Goal: Task Accomplishment & Management: Use online tool/utility

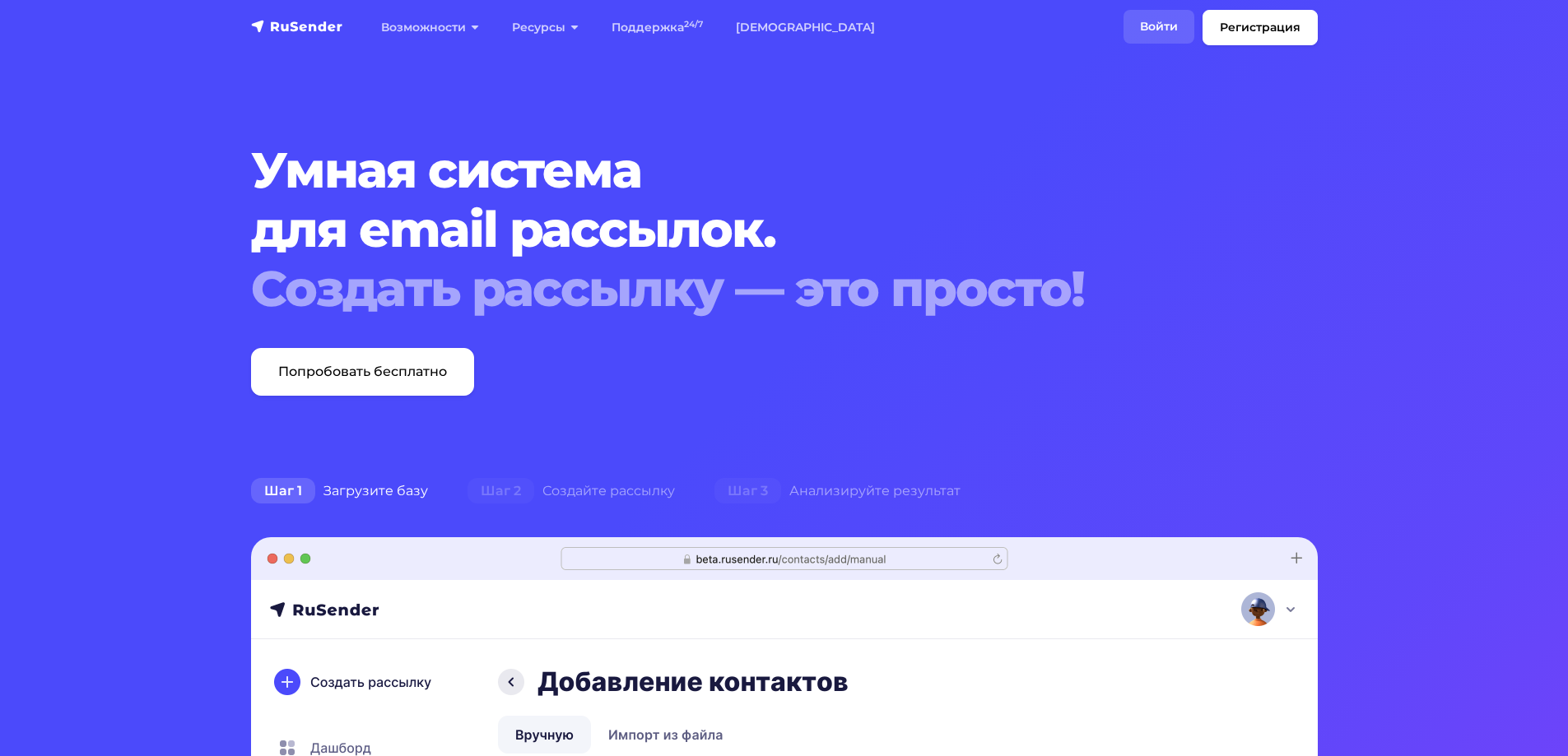
click at [1140, 14] on link "Войти" at bounding box center [1158, 26] width 71 height 34
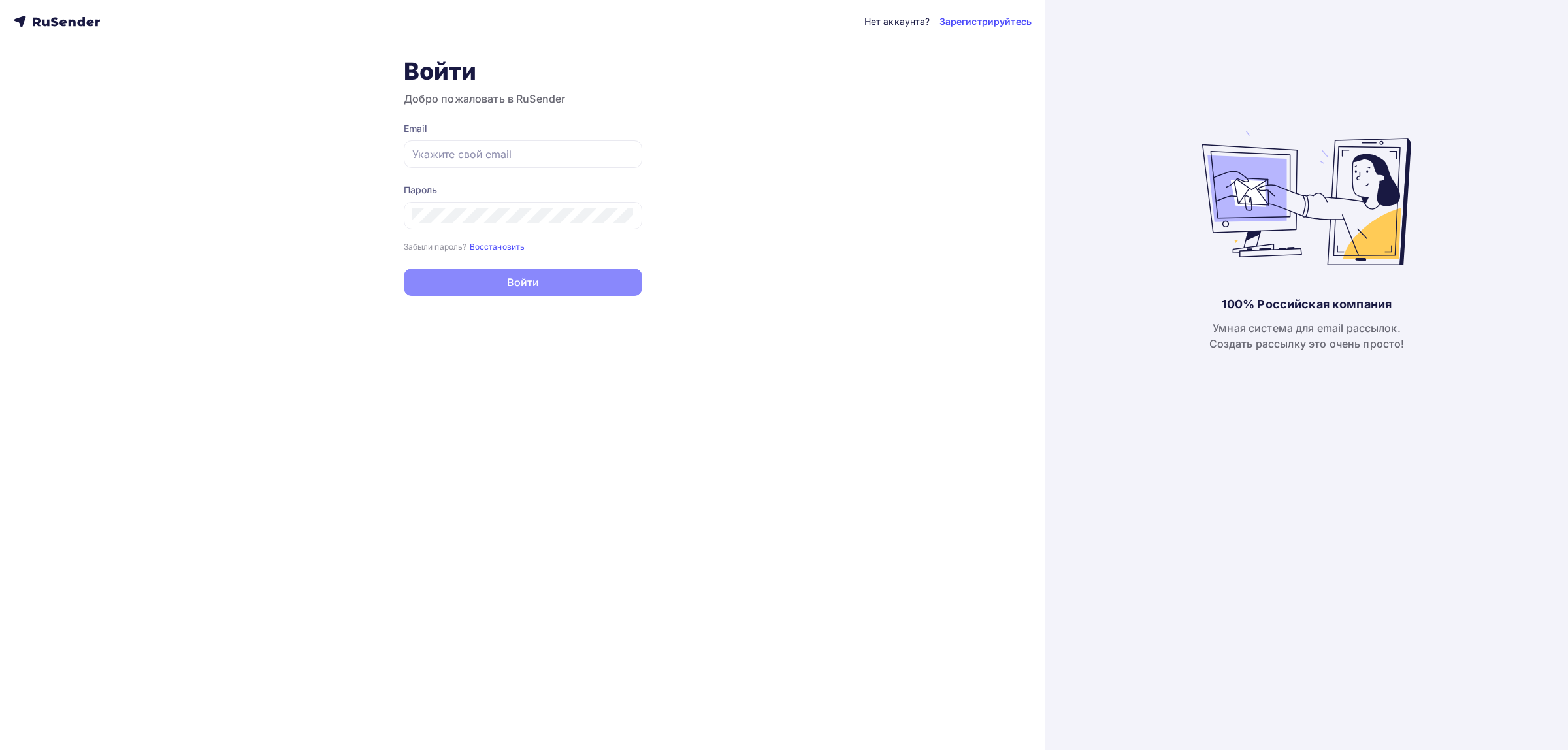
type input "info@klemma.com.ru"
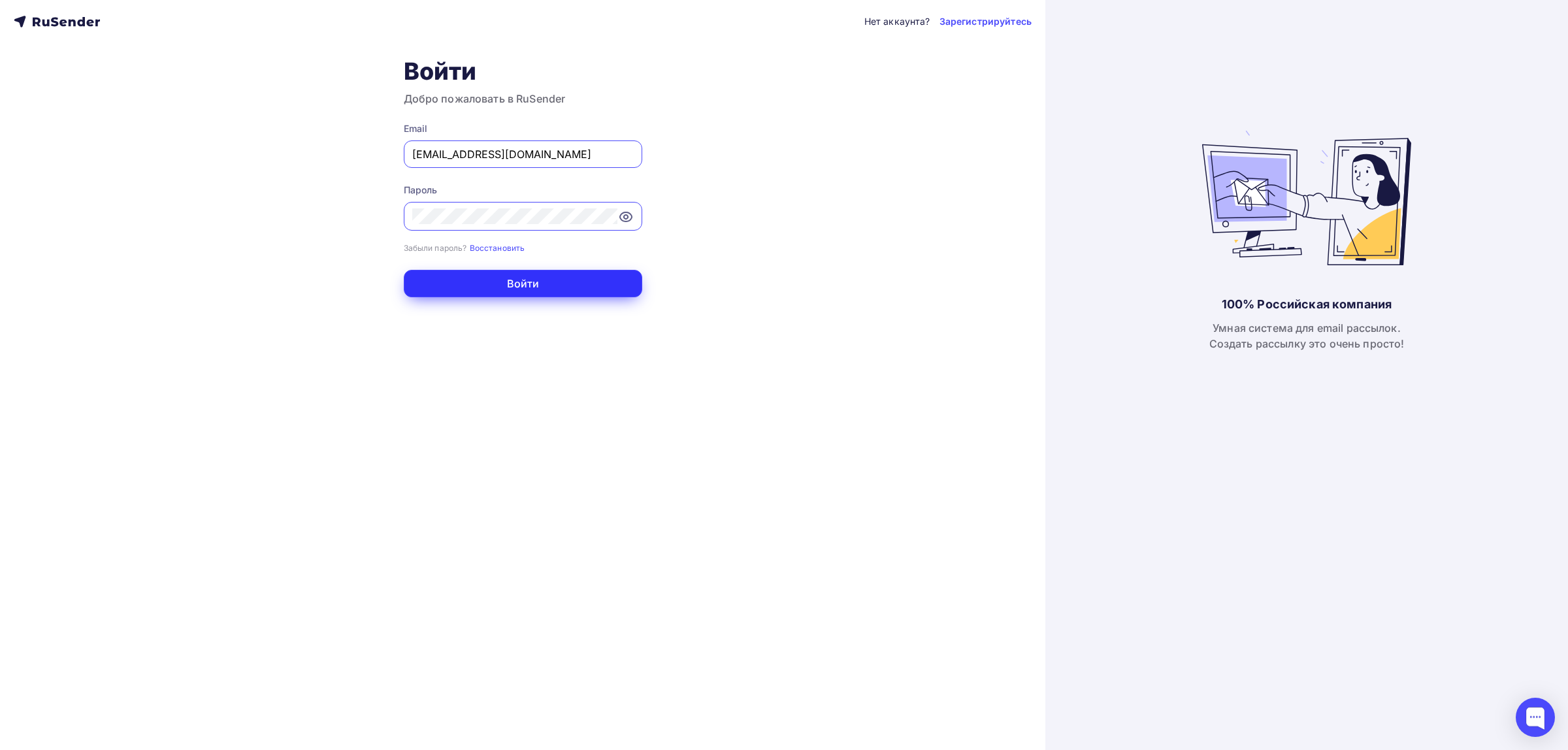
click at [576, 275] on button "Войти" at bounding box center [523, 283] width 238 height 27
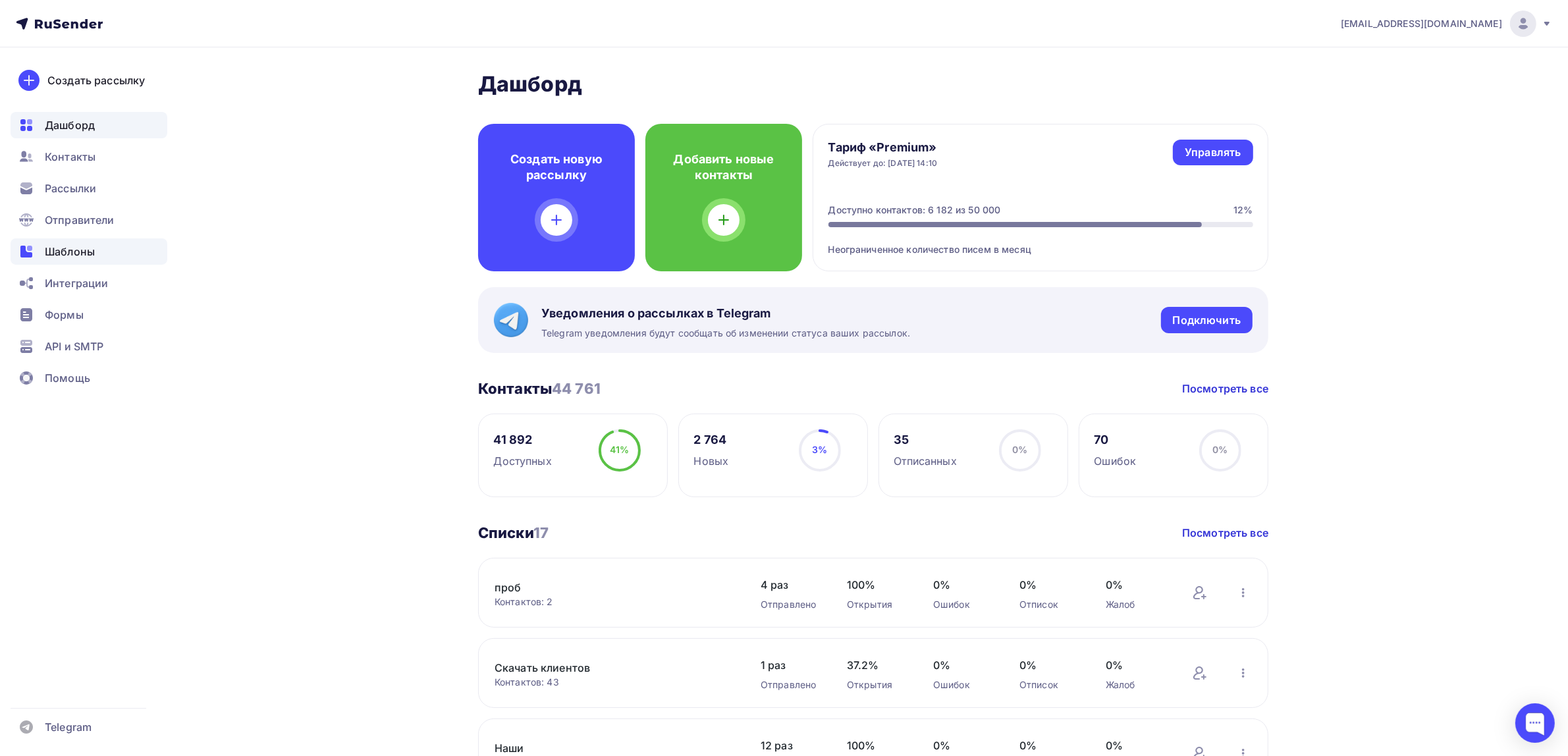
click at [113, 253] on div "Шаблоны" at bounding box center [88, 251] width 157 height 26
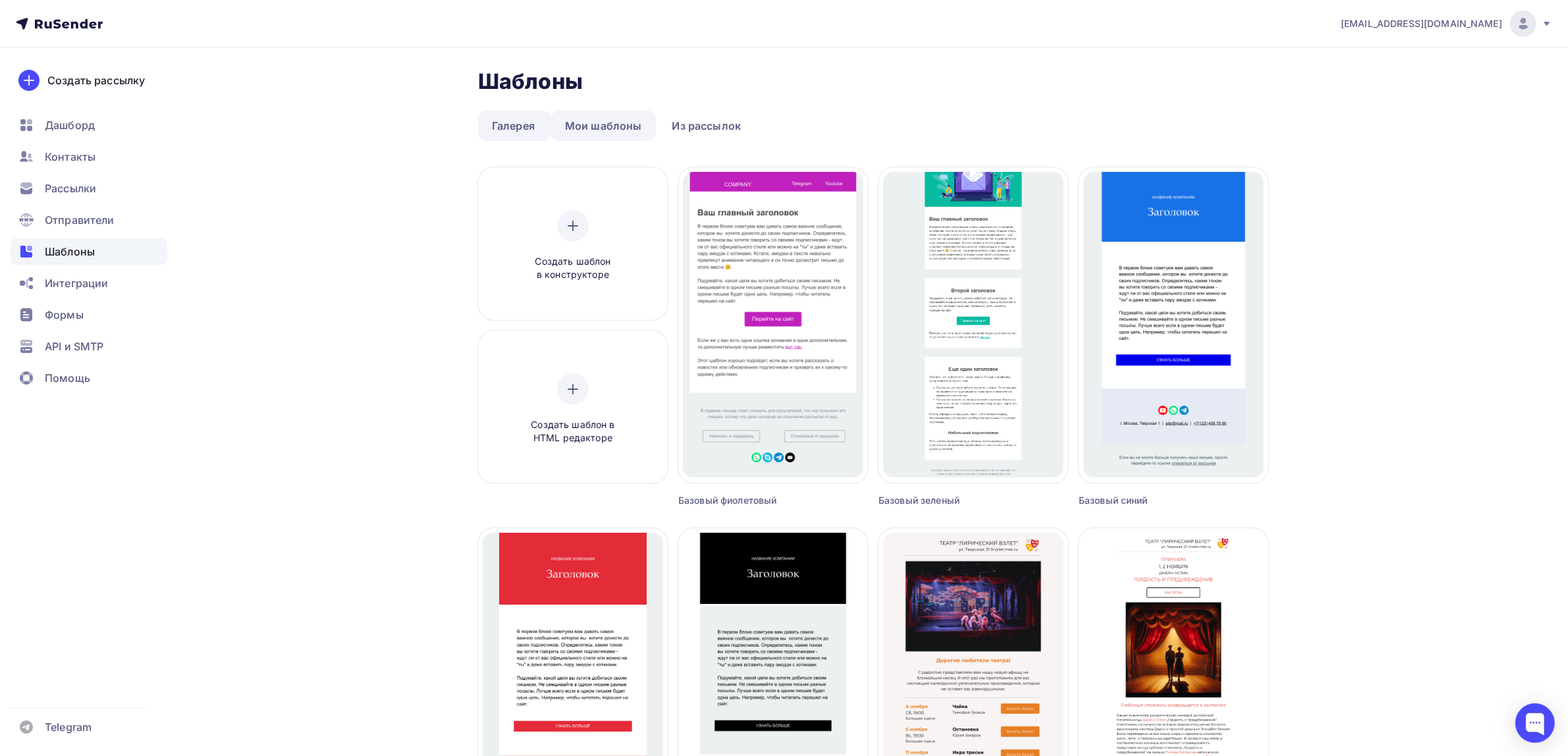
click at [632, 123] on link "Мои шаблоны" at bounding box center [604, 126] width 105 height 31
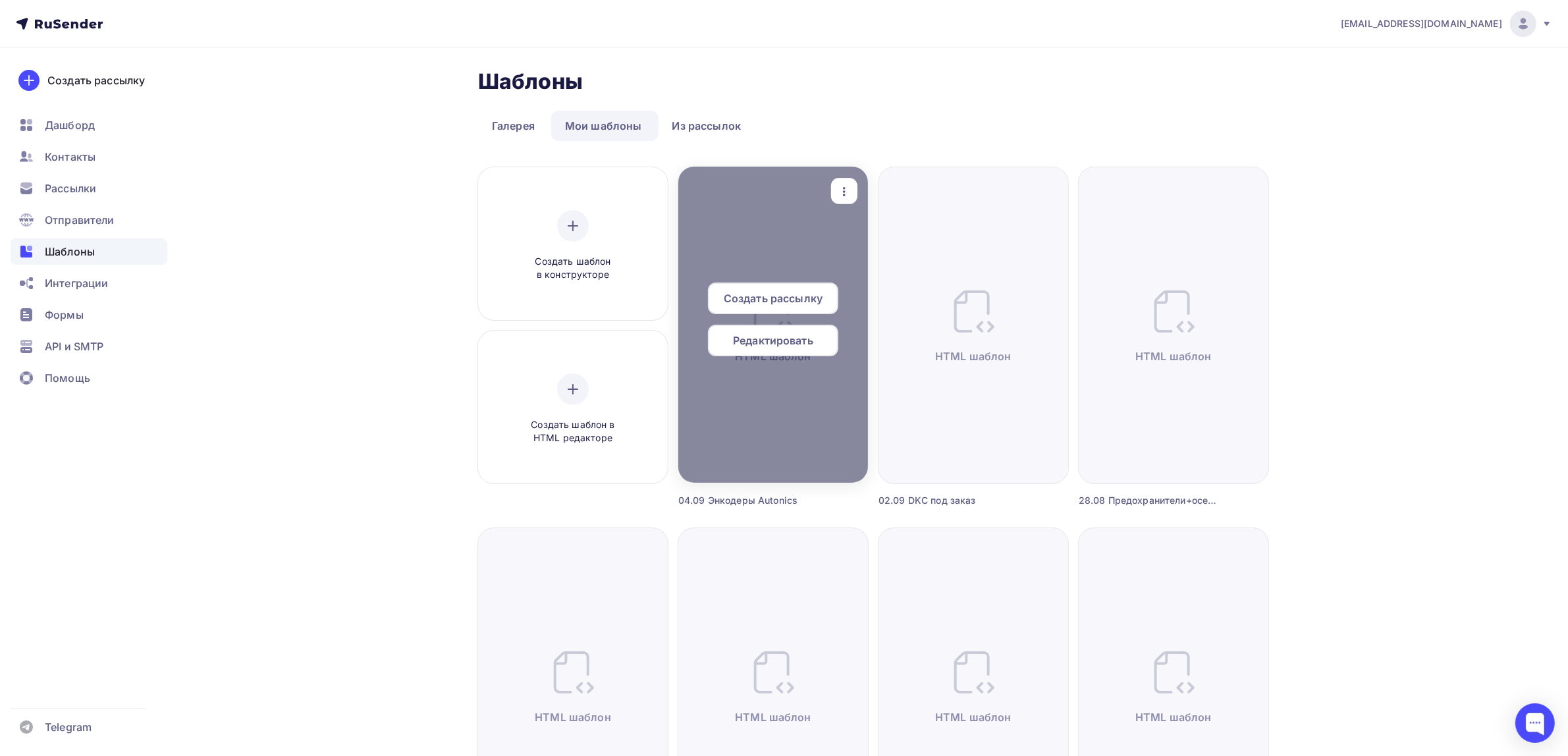
click at [859, 181] on div at bounding box center [773, 325] width 189 height 316
click at [848, 189] on icon "button" at bounding box center [845, 192] width 16 height 16
click at [897, 244] on link "Предпросмотр" at bounding box center [905, 256] width 132 height 26
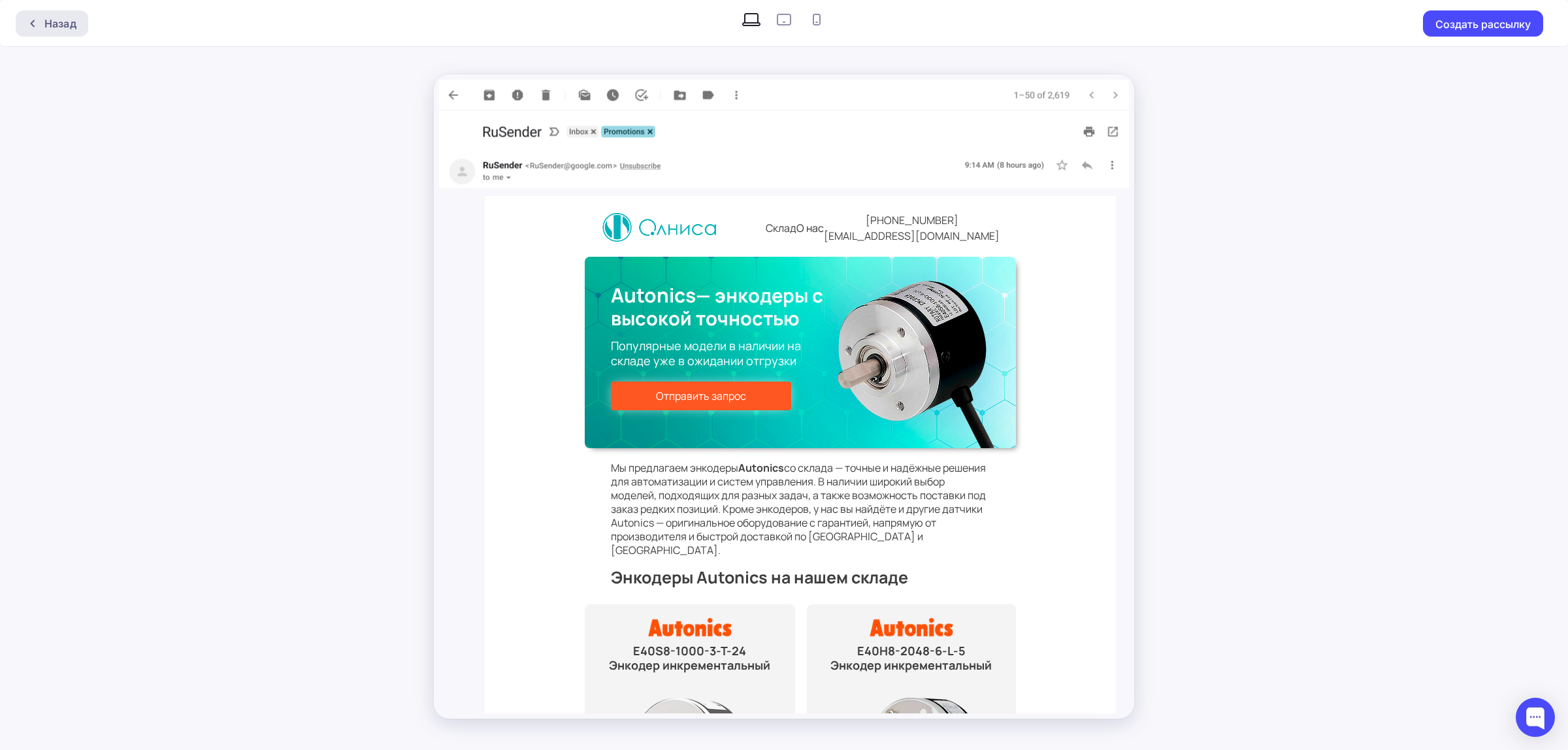
click at [72, 17] on div "Назад" at bounding box center [60, 24] width 32 height 16
